Goal: Book appointment/travel/reservation

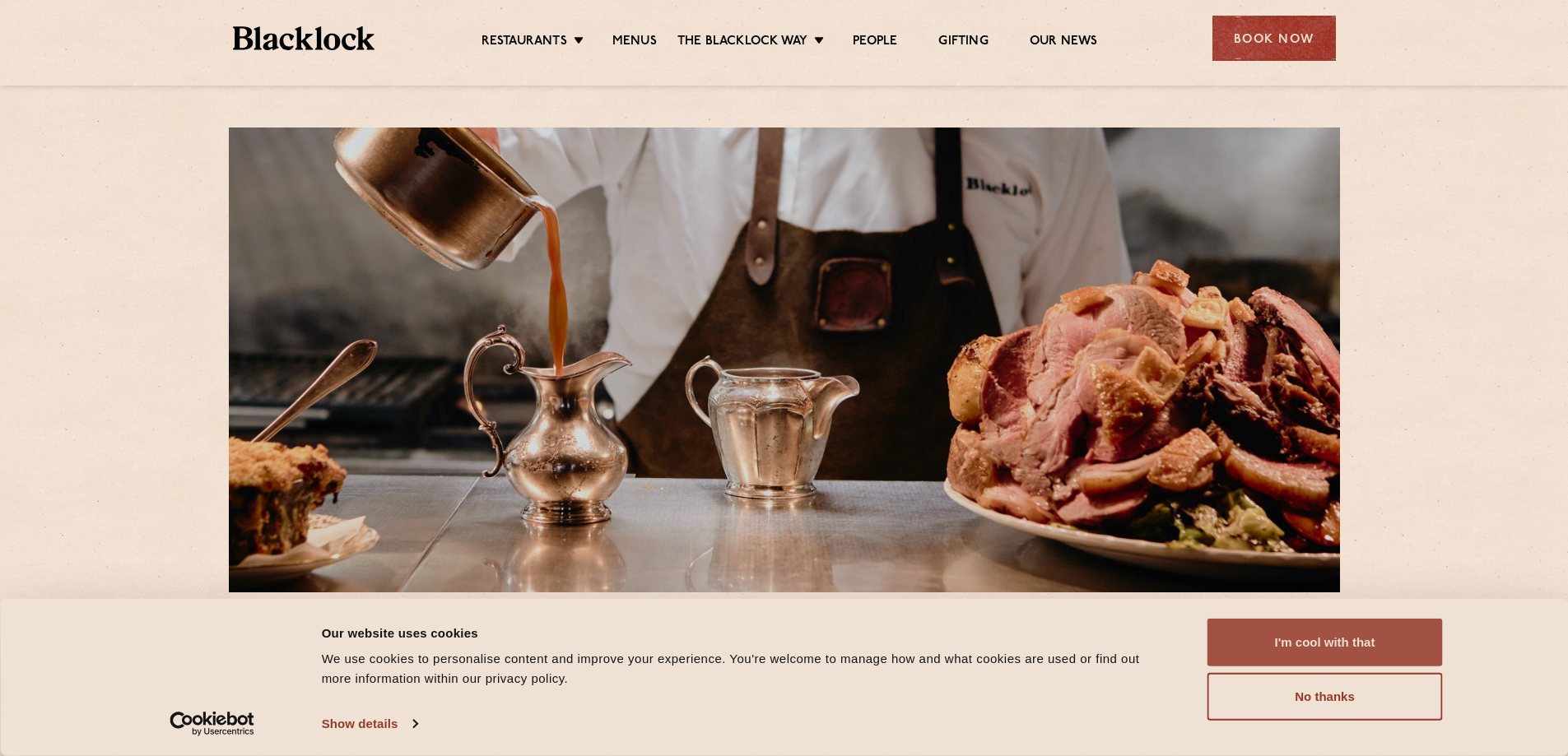
click at [1333, 646] on button "I'm cool with that" at bounding box center [1326, 643] width 236 height 48
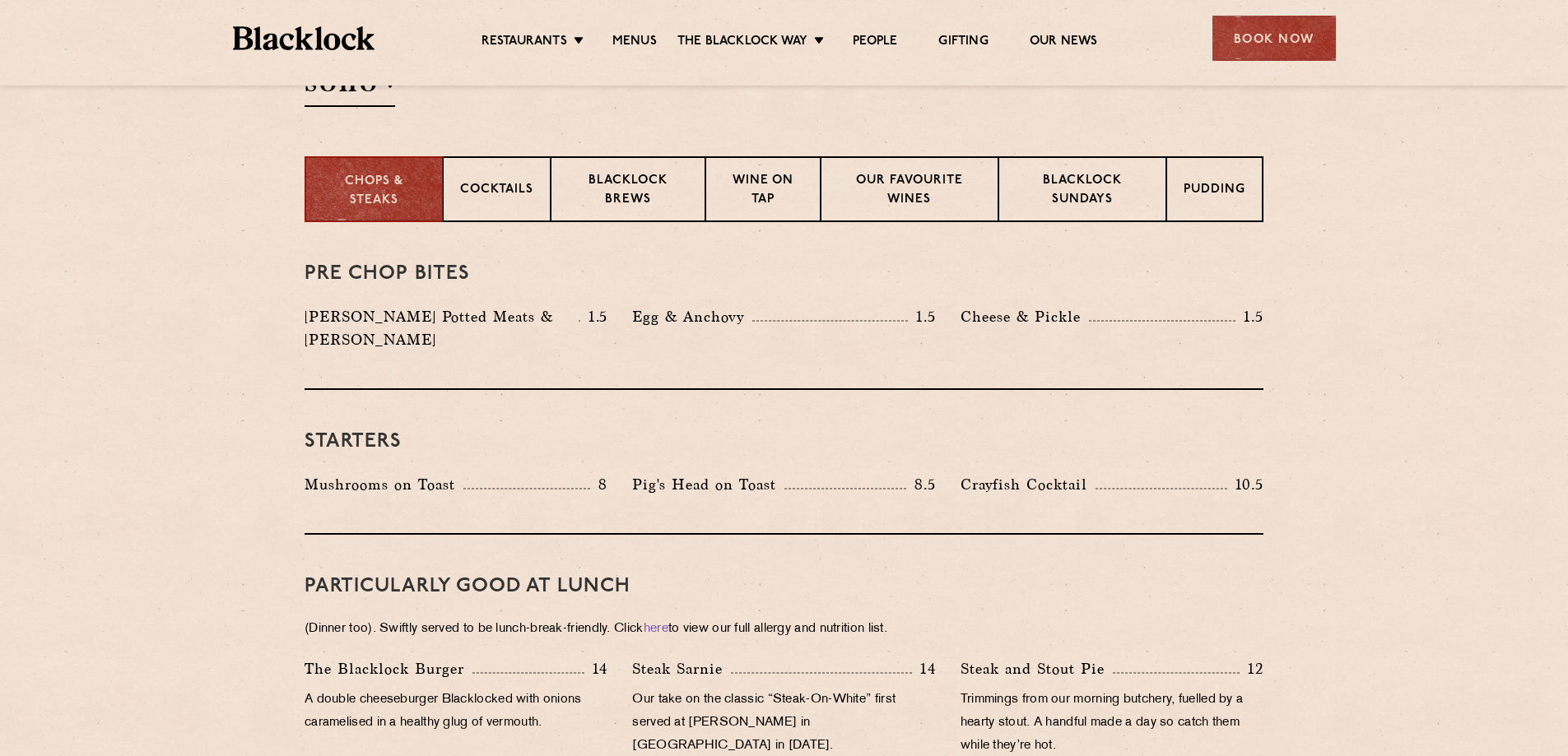
scroll to position [576, 0]
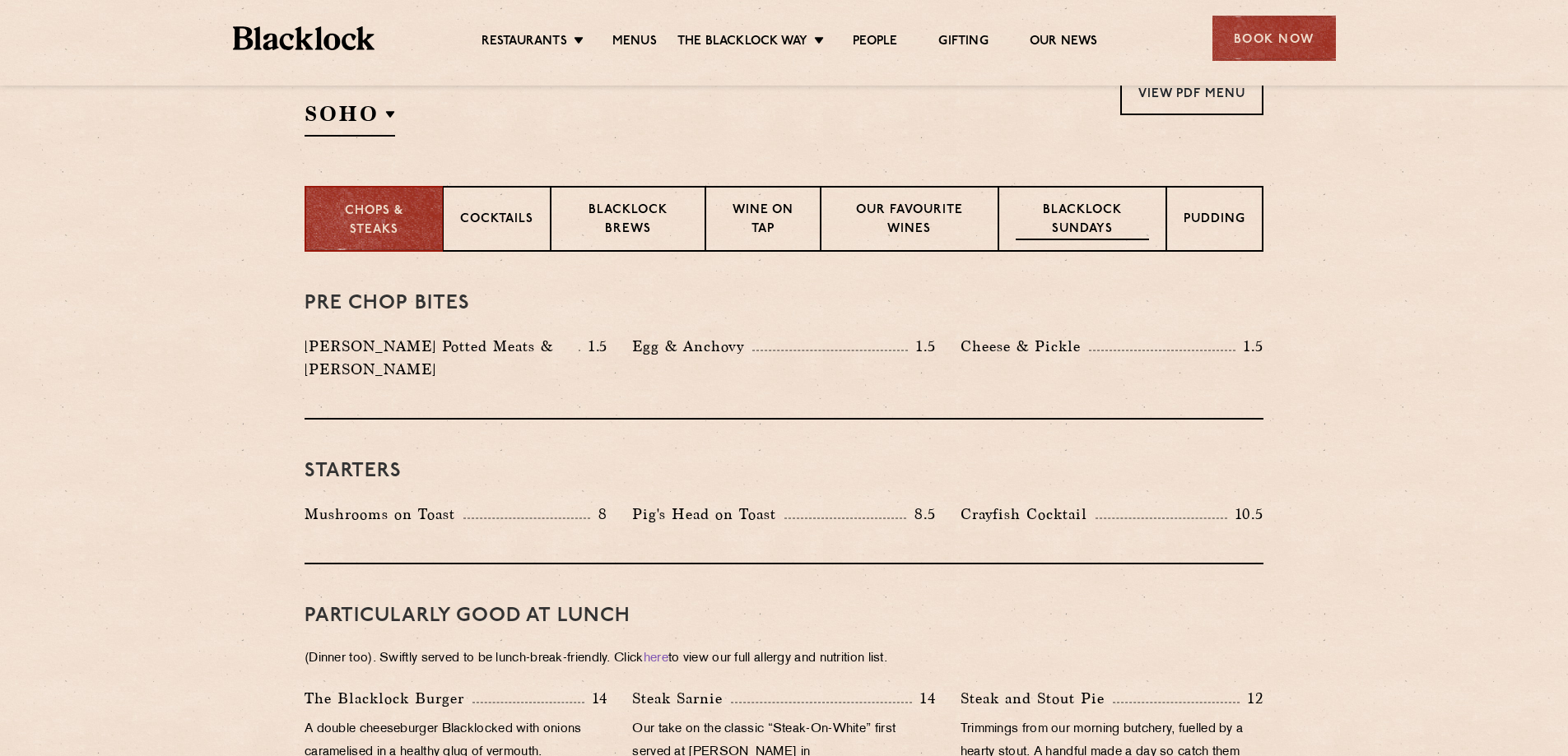
click at [1105, 207] on p "Blacklock Sundays" at bounding box center [1082, 221] width 134 height 39
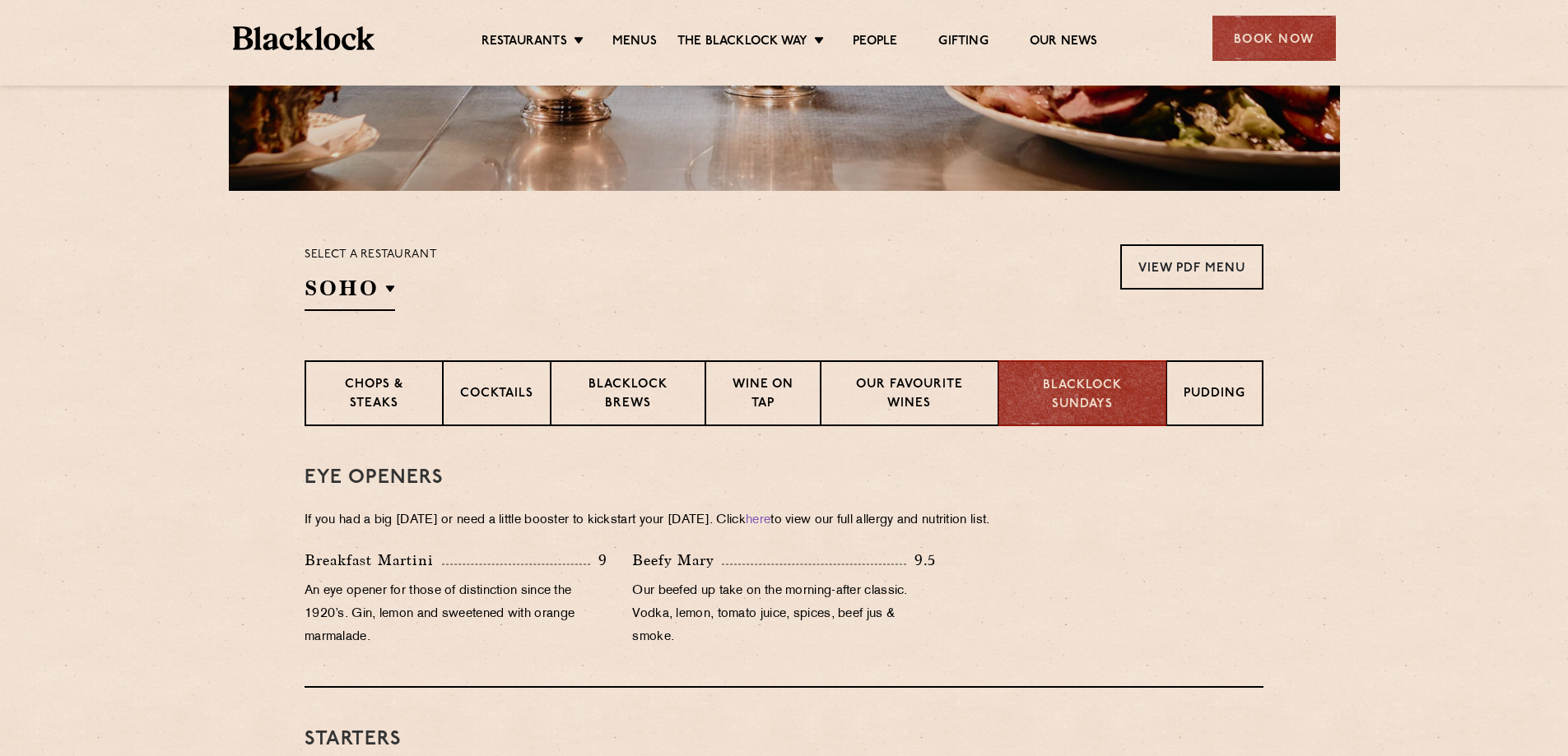
scroll to position [412, 0]
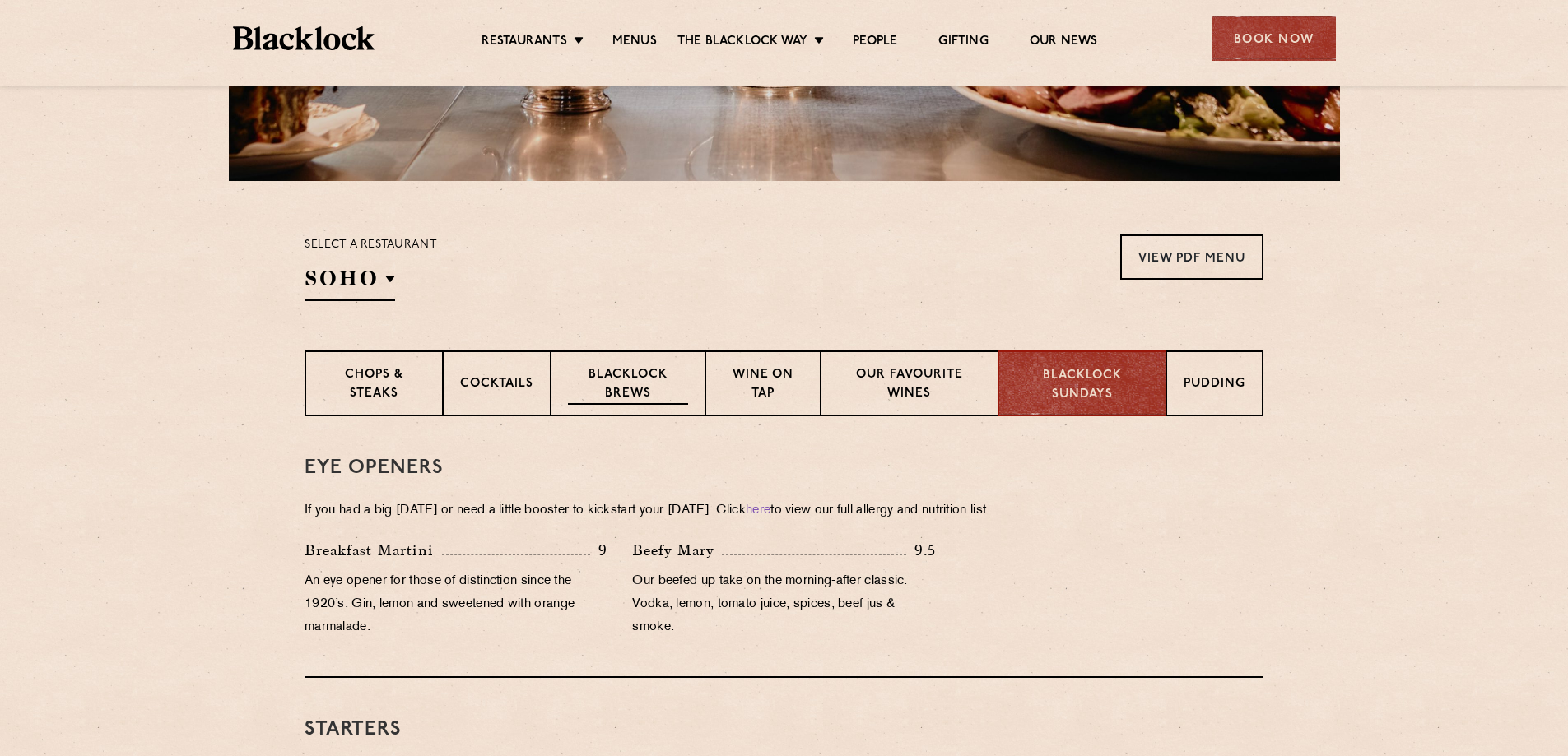
click at [649, 393] on p "Blacklock Brews" at bounding box center [628, 386] width 120 height 39
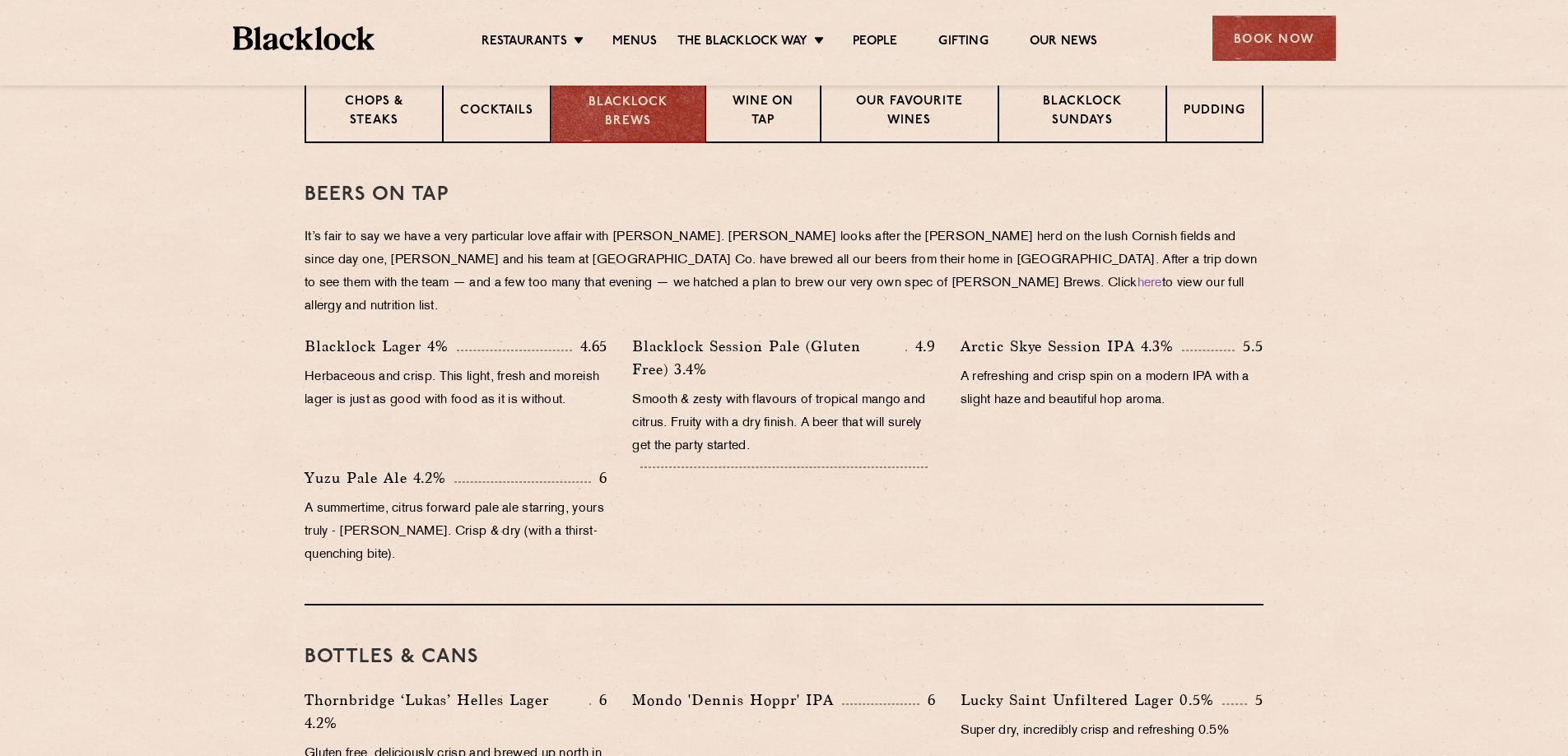
scroll to position [658, 0]
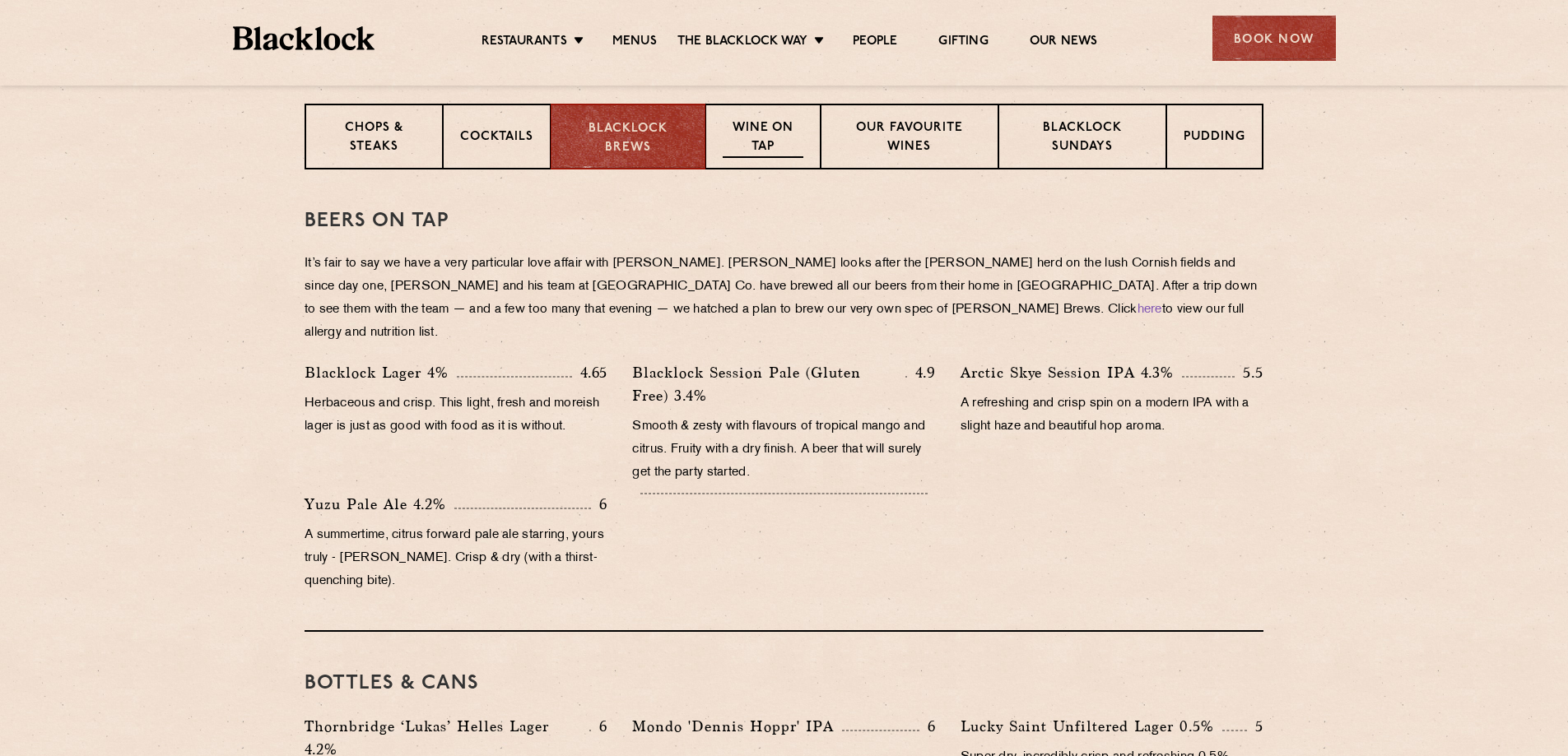
click at [798, 151] on p "Wine on Tap" at bounding box center [764, 139] width 81 height 39
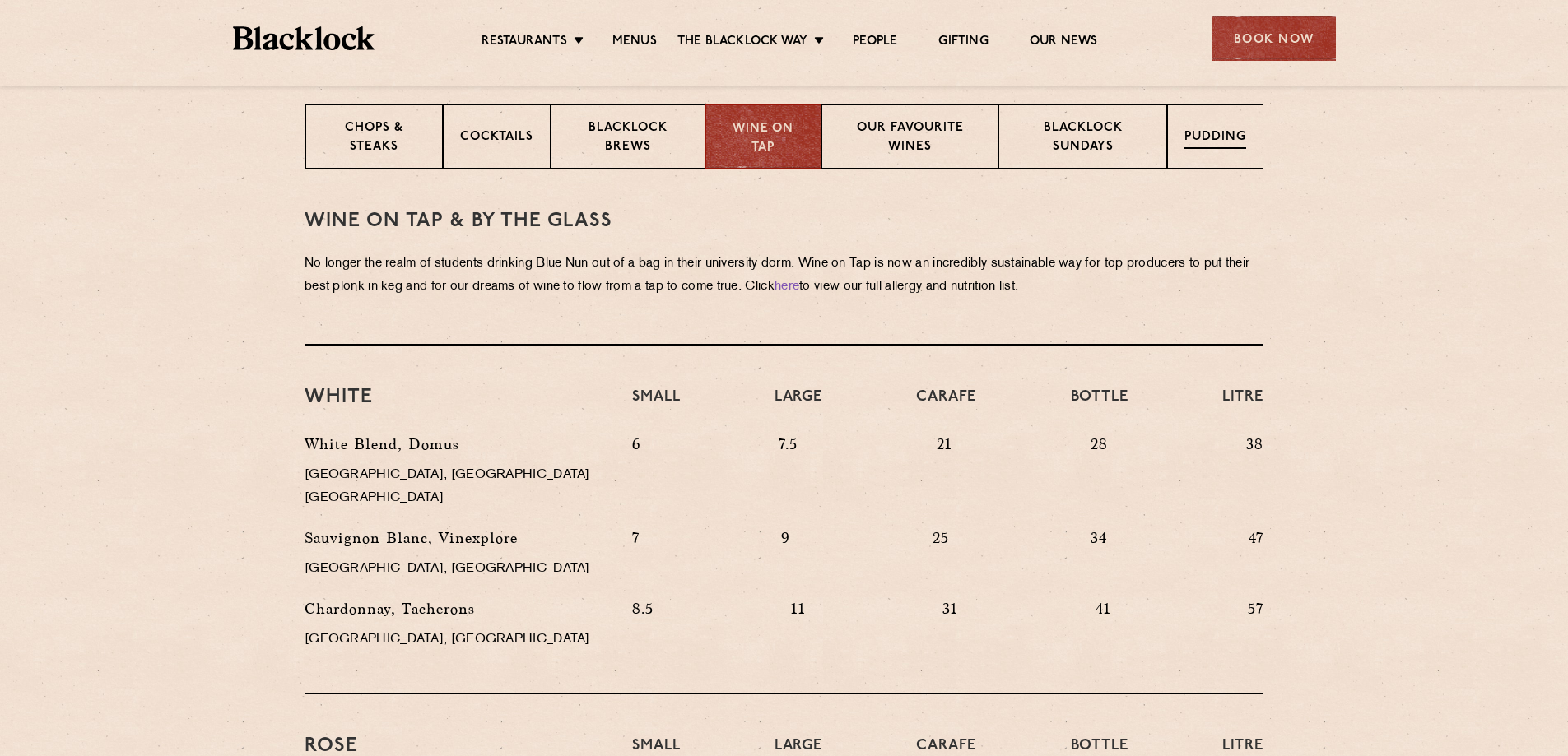
click at [1244, 150] on div "Pudding" at bounding box center [1215, 136] width 97 height 65
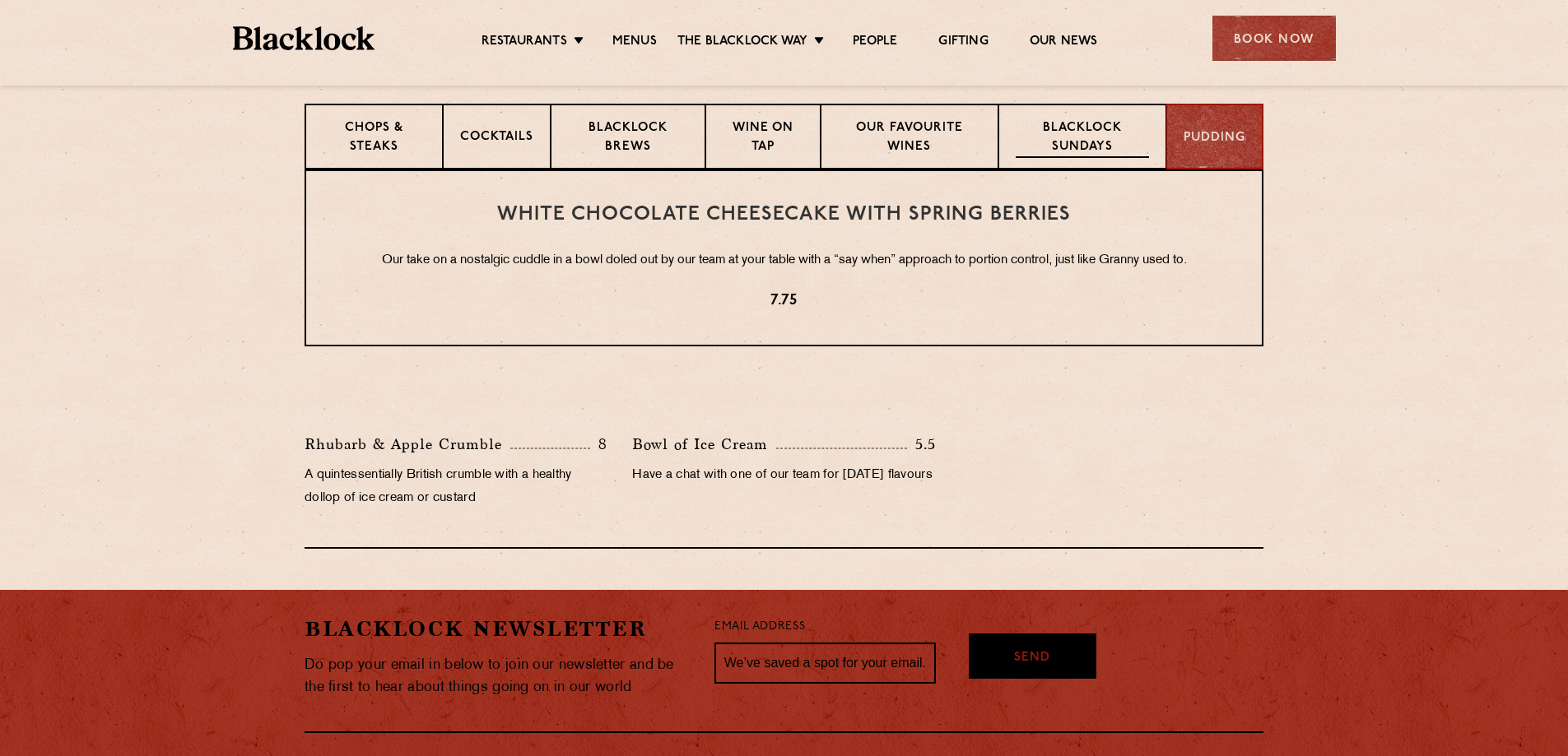
click at [1132, 143] on p "Blacklock Sundays" at bounding box center [1082, 139] width 134 height 39
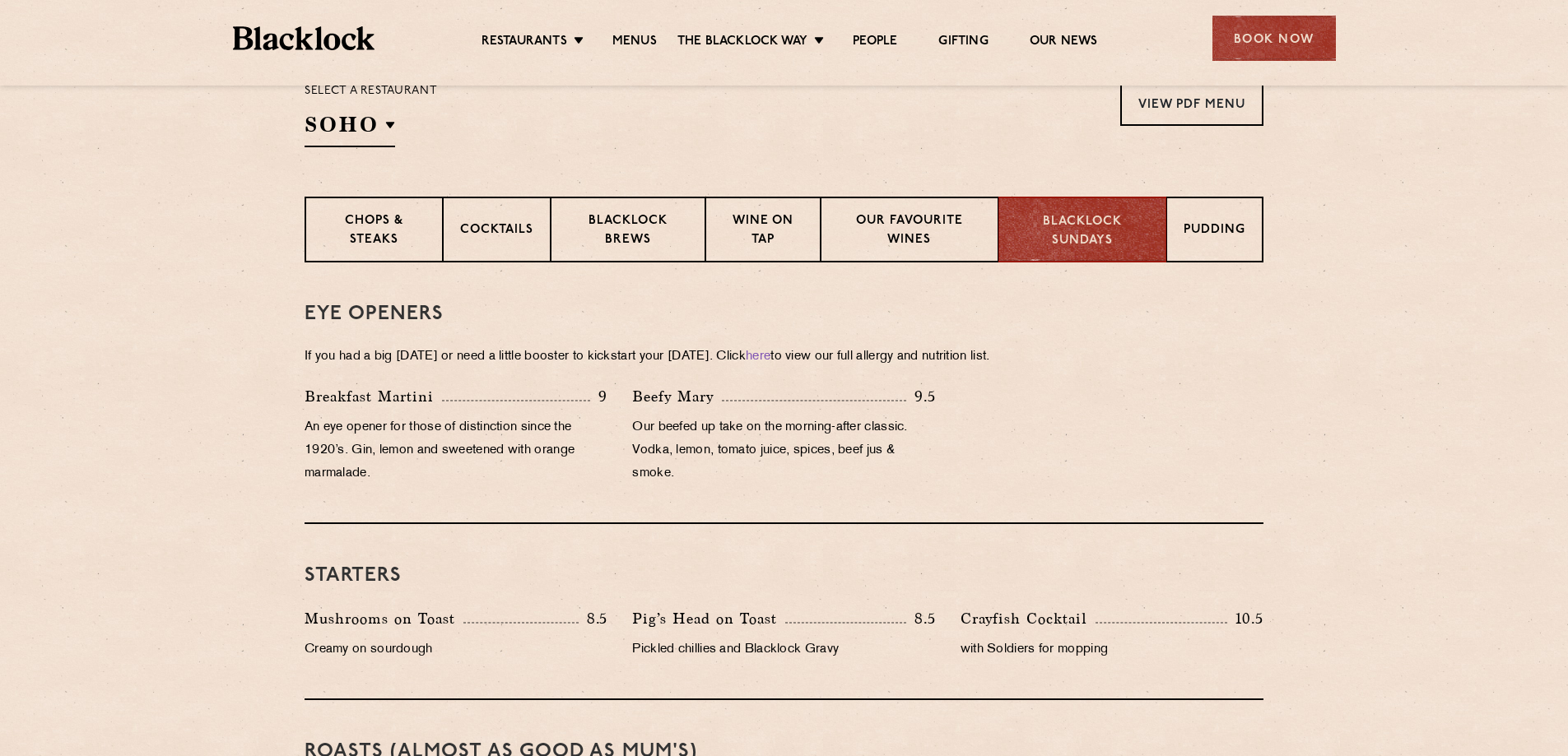
scroll to position [165, 0]
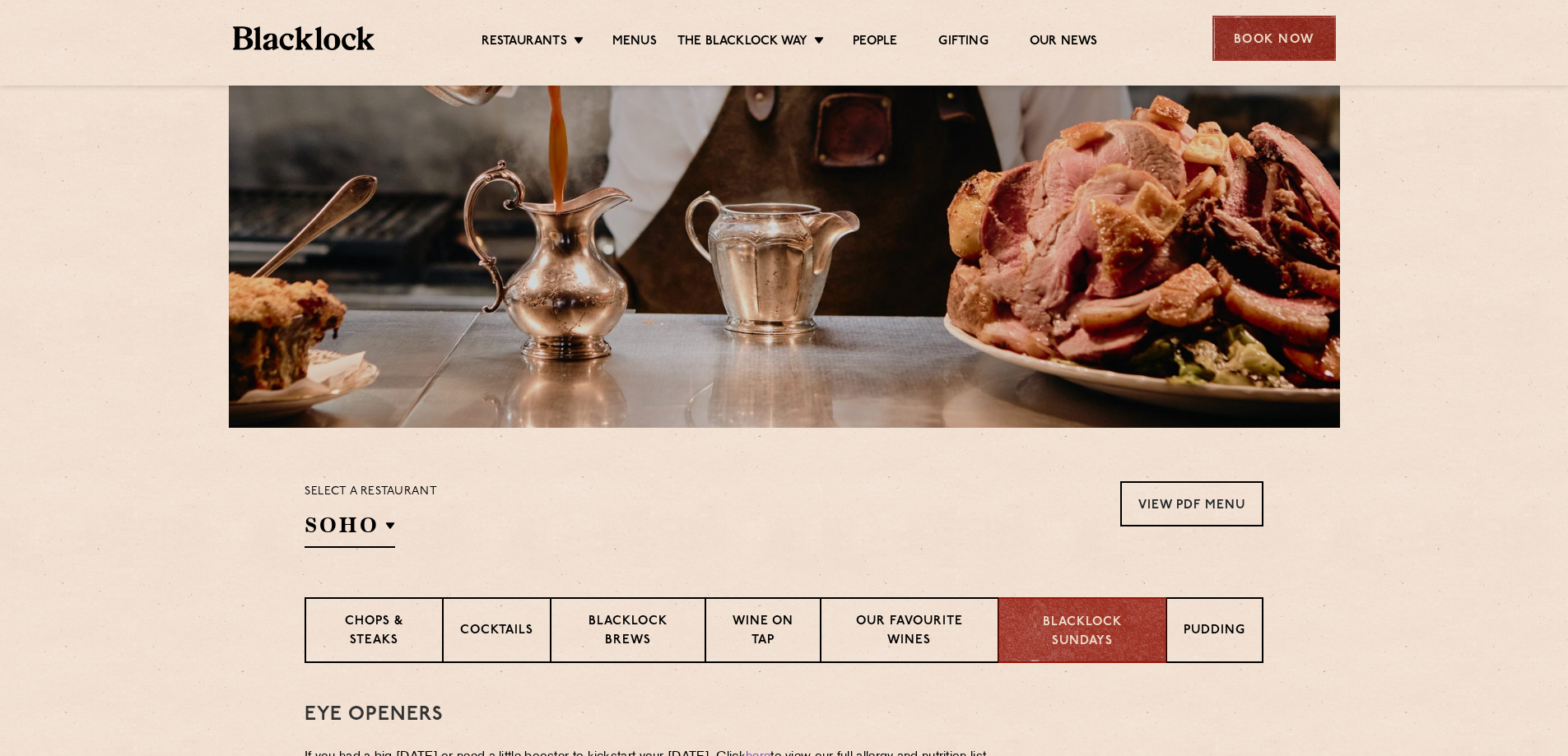
click at [1286, 35] on div "Book Now" at bounding box center [1274, 38] width 123 height 45
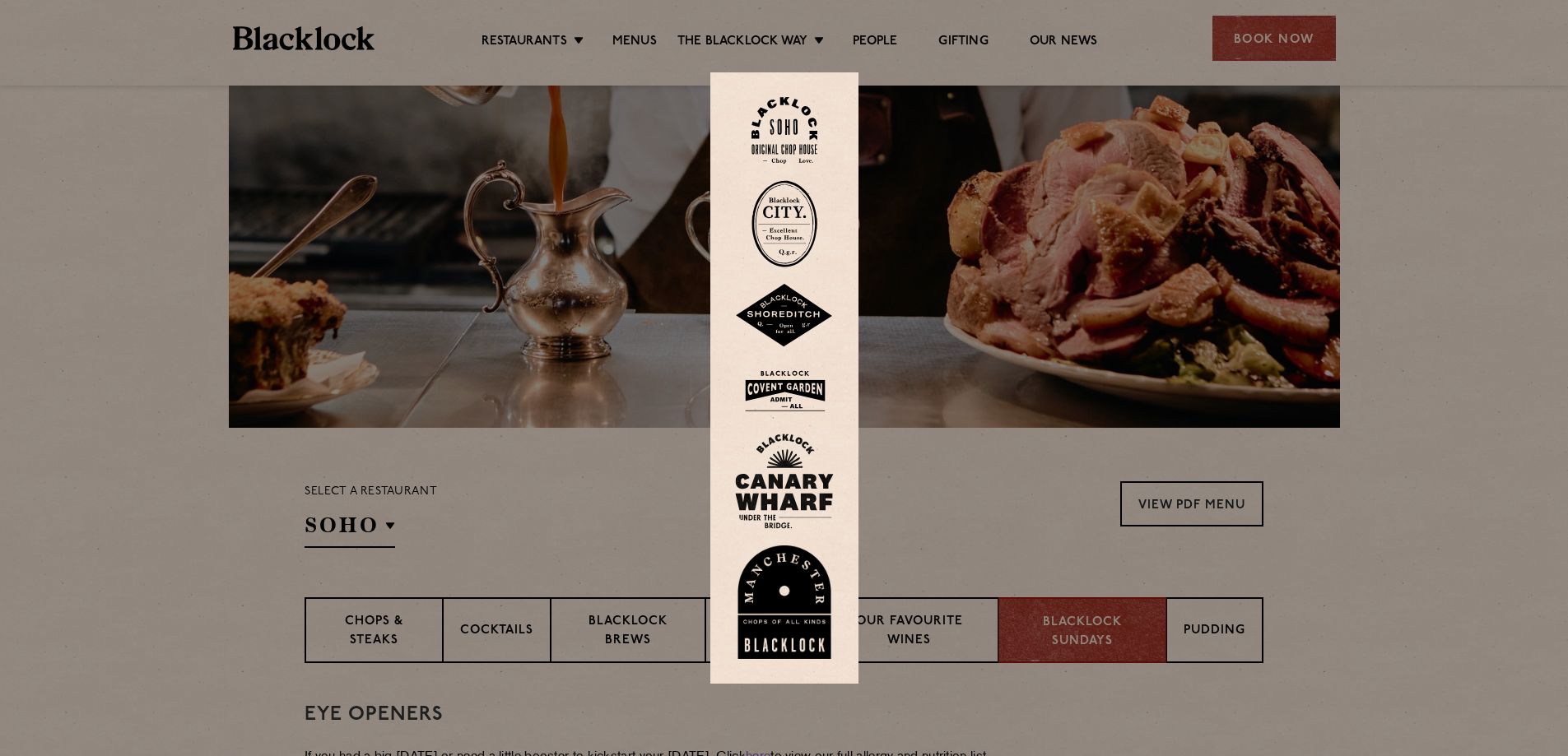
click at [806, 142] on img at bounding box center [784, 130] width 65 height 66
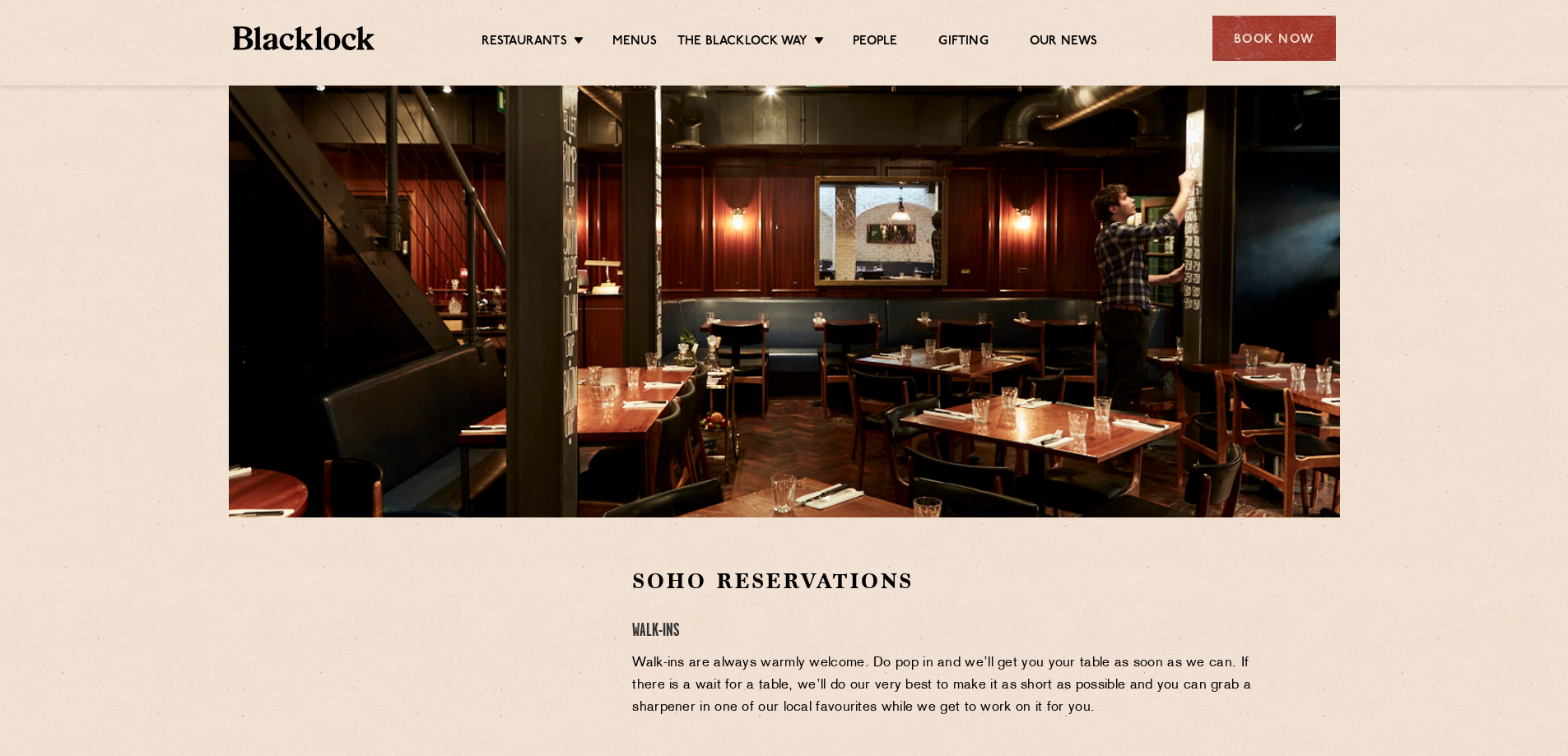
scroll to position [165, 0]
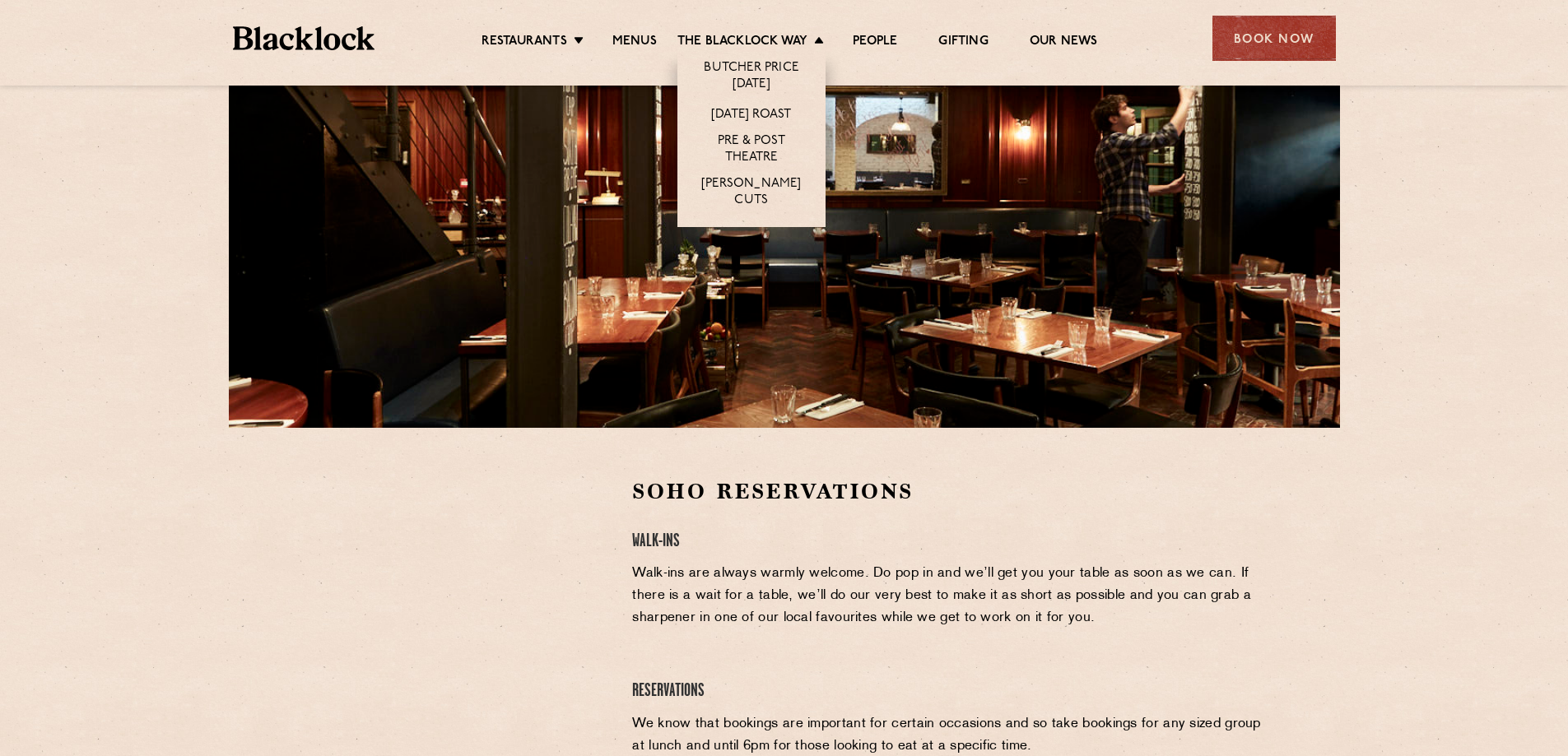
click at [814, 41] on li "The [PERSON_NAME] Way [PERSON_NAME] Price [DATE] [DATE] Roast Pre & Post Theatr…" at bounding box center [755, 43] width 155 height 18
click at [778, 114] on link "[DATE] Roast" at bounding box center [751, 116] width 80 height 18
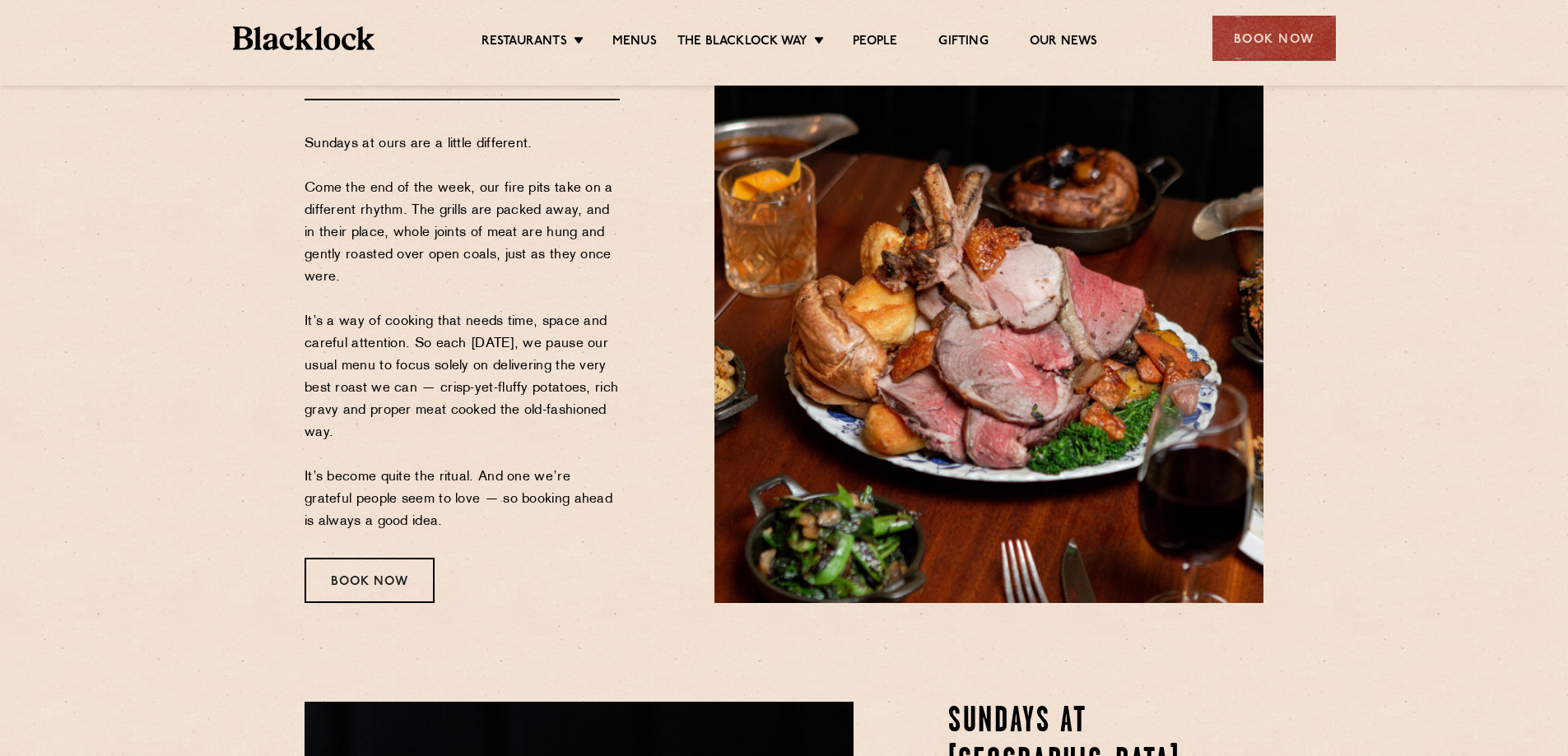
scroll to position [188, 0]
